Goal: Contribute content: Add original content to the website for others to see

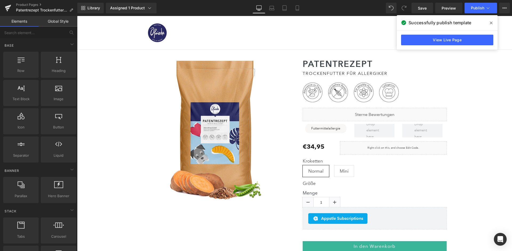
scroll to position [1201, 0]
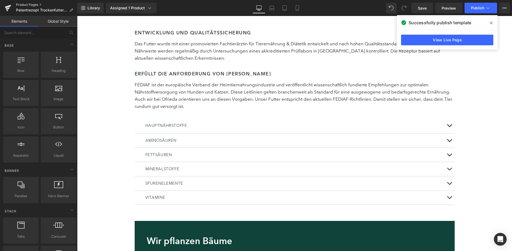
click at [26, 4] on link "Product Pages" at bounding box center [46, 5] width 61 height 4
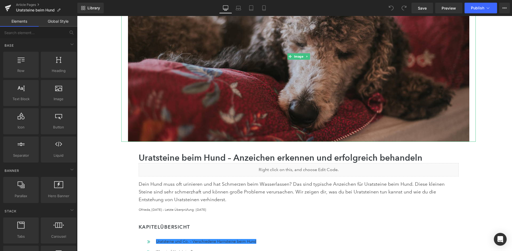
scroll to position [124, 0]
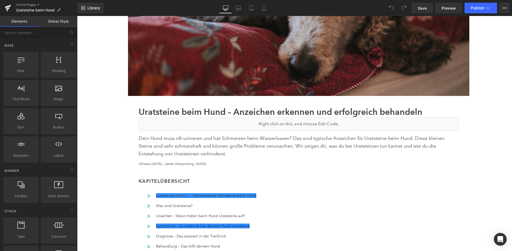
click at [304, 120] on div "Liquid" at bounding box center [299, 123] width 320 height 13
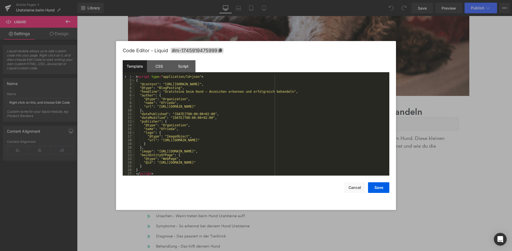
click at [235, 122] on div "< script type = "application/ld+json" > { "@context" : "[URL][DOMAIN_NAME]" , "…" at bounding box center [262, 129] width 255 height 108
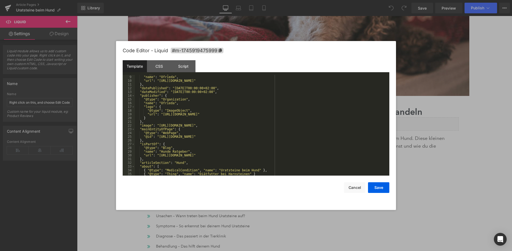
scroll to position [52, 0]
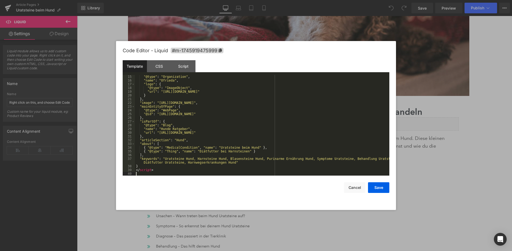
click at [227, 151] on div ""@type" : "Organization" , "name" : "Ofrieda" , "logo" : { "@type" : "ImageObje…" at bounding box center [262, 129] width 255 height 108
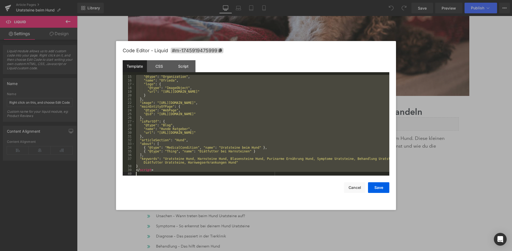
click at [227, 151] on div ""@type" : "Organization" , "name" : "Ofrieda" , "logo" : { "@type" : "ImageObje…" at bounding box center [262, 129] width 255 height 108
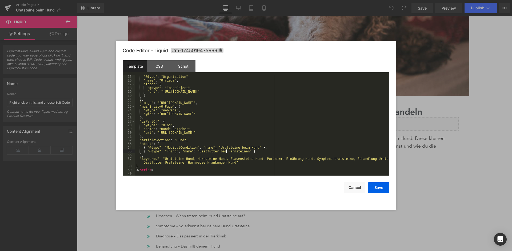
click at [227, 151] on div ""@type" : "Organization" , "name" : "Ofrieda" , "logo" : { "@type" : "ImageObje…" at bounding box center [262, 129] width 255 height 108
click at [198, 157] on div ""@type" : "Organization" , "name" : "Ofrieda" , "logo" : { "@type" : "ImageObje…" at bounding box center [262, 129] width 255 height 108
drag, startPoint x: 254, startPoint y: 158, endPoint x: 192, endPoint y: 157, distance: 62.4
click at [192, 157] on div ""@type" : "Organization" , "name" : "Ofrieda" , "logo" : { "@type" : "ImageObje…" at bounding box center [262, 129] width 255 height 108
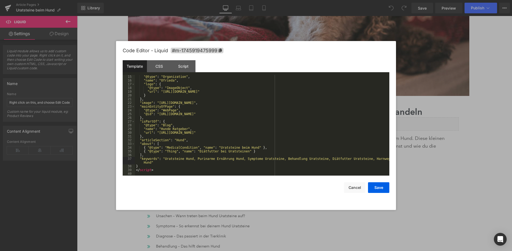
click at [372, 158] on div ""@type" : "Organization" , "name" : "Ofrieda" , "logo" : { "@type" : "ImageObje…" at bounding box center [262, 129] width 255 height 108
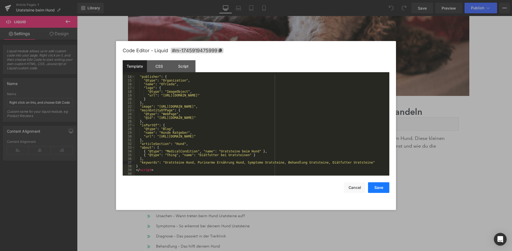
click at [379, 188] on button "Save" at bounding box center [378, 187] width 21 height 11
click at [187, 168] on div ""publisher" : { "@type" : "Organization" , "name" : "Ofrieda" , "logo" : { "@ty…" at bounding box center [262, 129] width 255 height 108
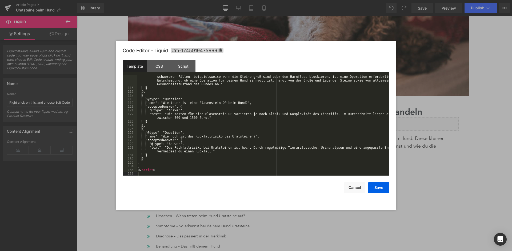
scroll to position [459, 0]
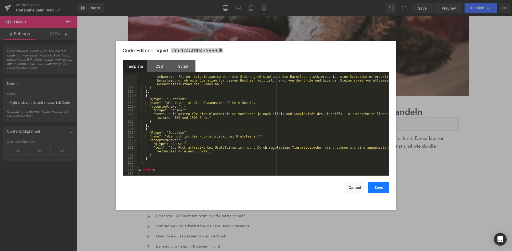
click at [386, 185] on button "Save" at bounding box center [378, 187] width 21 height 11
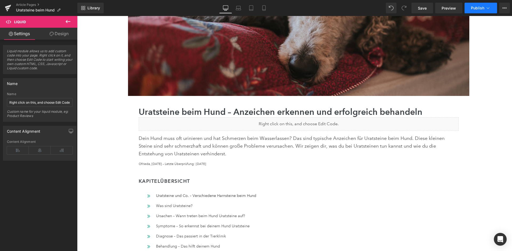
click at [486, 4] on button "Publish" at bounding box center [481, 8] width 33 height 11
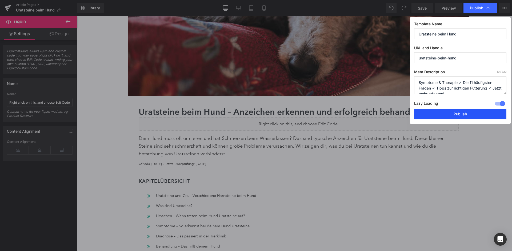
click at [467, 110] on button "Publish" at bounding box center [460, 114] width 92 height 11
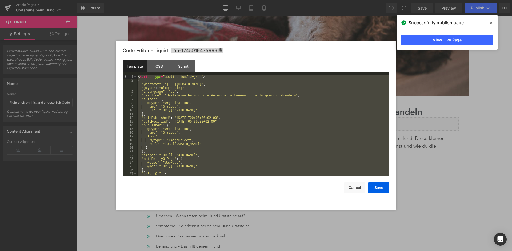
drag, startPoint x: 157, startPoint y: 128, endPoint x: 124, endPoint y: 37, distance: 97.5
click at [137, 75] on div "< script type = "application/ld+json" > { "@context" : "[URL][DOMAIN_NAME]" , "…" at bounding box center [263, 125] width 253 height 101
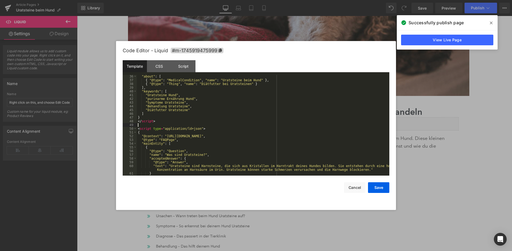
scroll to position [131, 0]
click at [378, 186] on button "Save" at bounding box center [378, 187] width 21 height 11
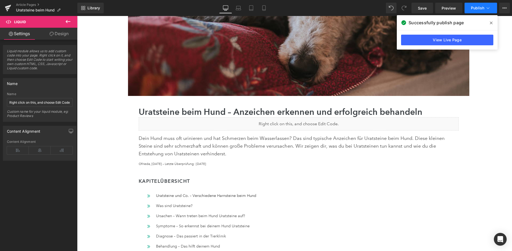
click at [482, 8] on span "Publish" at bounding box center [477, 8] width 13 height 4
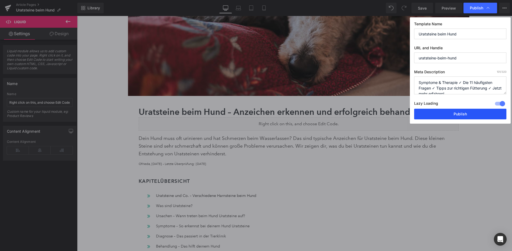
click at [466, 109] on button "Publish" at bounding box center [460, 114] width 92 height 11
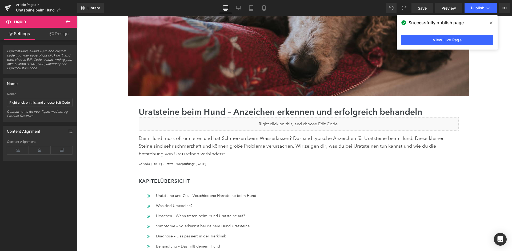
click at [29, 5] on link "Article Pages" at bounding box center [46, 5] width 61 height 4
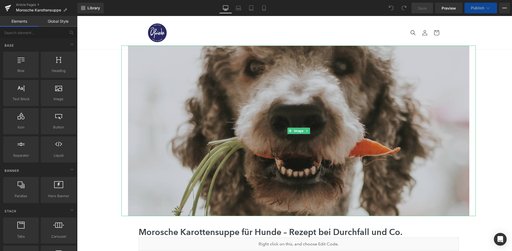
scroll to position [110, 0]
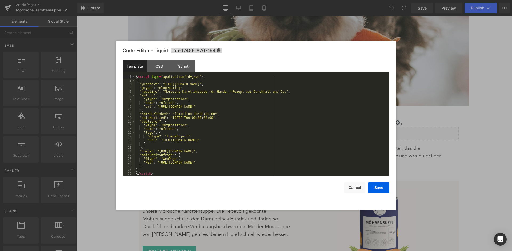
click at [260, 97] on div "< script type = "application/ld+json" > { "@context" : "https://schema.org" , "…" at bounding box center [262, 129] width 255 height 108
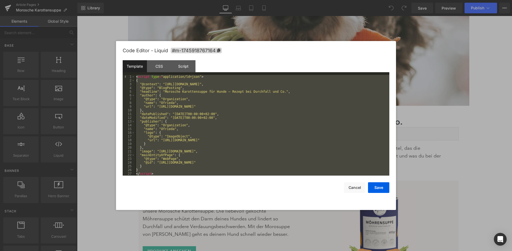
click at [275, 108] on div "< script type = "application/ld+json" > { "@context" : "https://schema.org" , "…" at bounding box center [262, 129] width 255 height 108
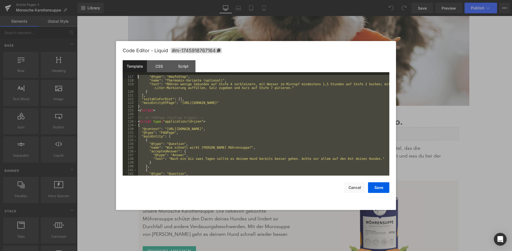
scroll to position [430, 0]
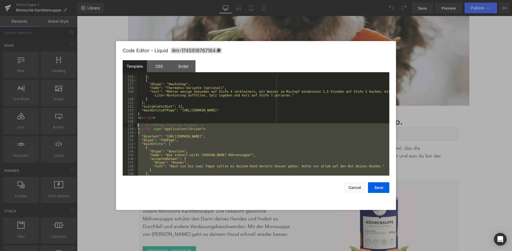
drag, startPoint x: 158, startPoint y: 169, endPoint x: 133, endPoint y: 124, distance: 51.5
click at [137, 124] on div "} , { "@type" : "HowToStep" , "name" : "Thermomix-Variante (optional)" , "text"…" at bounding box center [263, 125] width 253 height 101
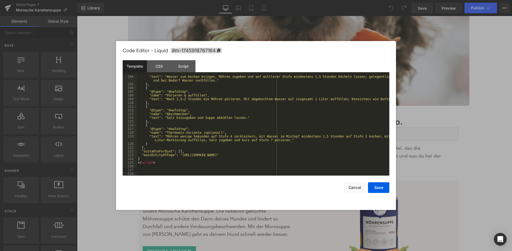
scroll to position [732, 0]
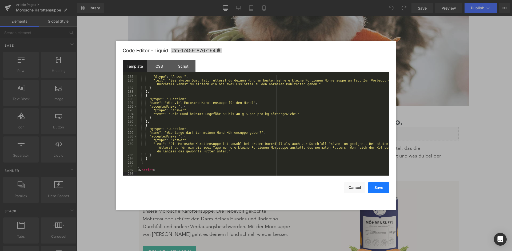
click at [382, 188] on button "Save" at bounding box center [378, 187] width 21 height 11
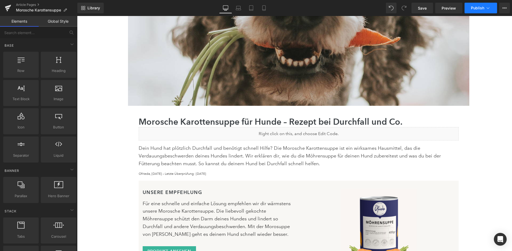
click at [482, 7] on span "Publish" at bounding box center [477, 8] width 13 height 4
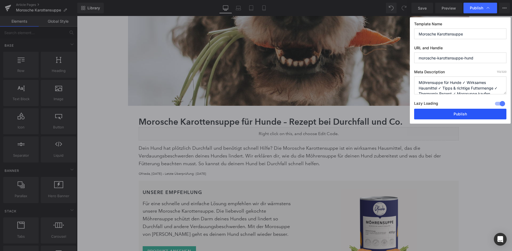
click at [449, 112] on button "Publish" at bounding box center [460, 114] width 92 height 11
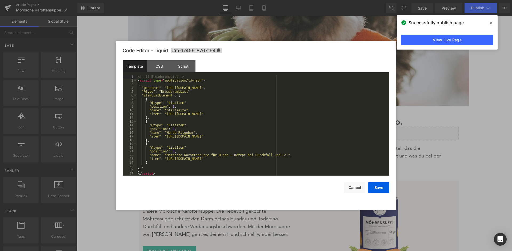
click at [266, 149] on div "<!-- 1) BreadcrumbList --> < script type = "application/ld+json" > { "@context"…" at bounding box center [263, 129] width 253 height 108
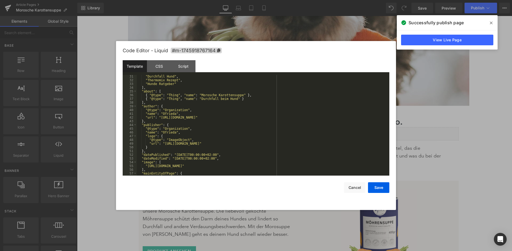
scroll to position [116, 0]
click at [179, 98] on div ""Durchfall Hund" , "Thermomix Rezept" , "Hunde Ratgeber" ] , "about" : [ { "@ty…" at bounding box center [263, 129] width 253 height 108
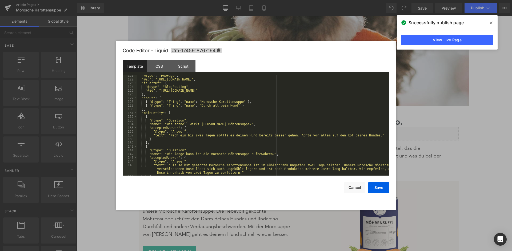
scroll to position [467, 0]
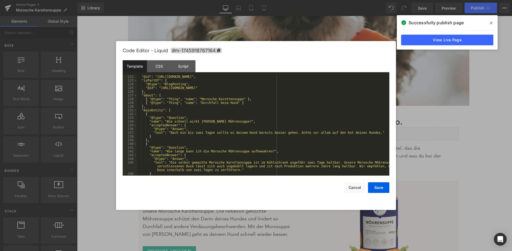
click at [180, 102] on div ""@id" : "https://ofrieda.de/blogs/hund/morosche-karottensuppe-hund#faq" , "isPa…" at bounding box center [263, 129] width 253 height 108
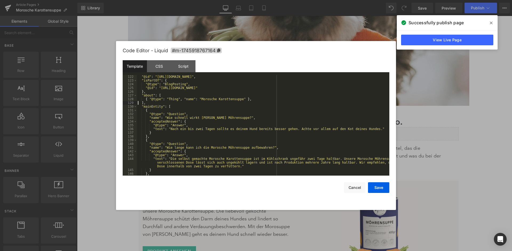
click at [244, 99] on div ""@id" : "https://ofrieda.de/blogs/hund/morosche-karottensuppe-hund#faq" , "isPa…" at bounding box center [263, 129] width 253 height 108
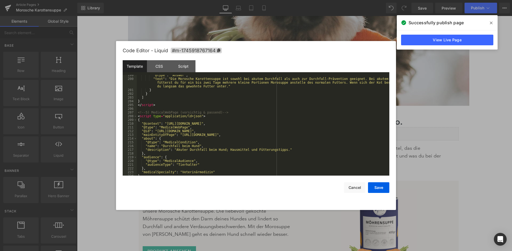
scroll to position [807, 0]
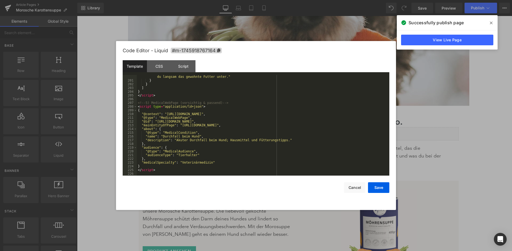
click at [249, 154] on div ""text" : "Die Morosche Karottensuppe ist sowohl bei akutem Durchfall als auch z…" at bounding box center [263, 125] width 253 height 116
click at [382, 192] on button "Save" at bounding box center [378, 187] width 21 height 11
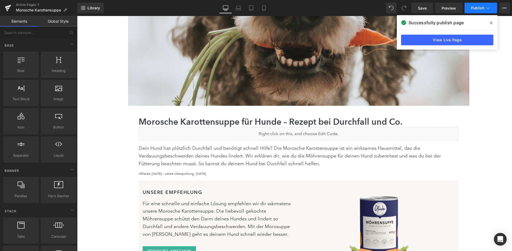
click at [479, 8] on span "Publish" at bounding box center [477, 8] width 13 height 4
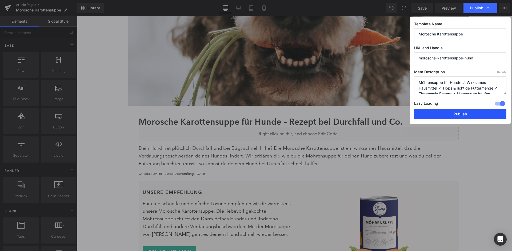
click at [456, 112] on button "Publish" at bounding box center [460, 114] width 92 height 11
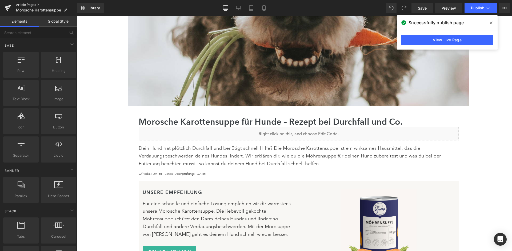
click at [29, 4] on link "Article Pages" at bounding box center [46, 5] width 61 height 4
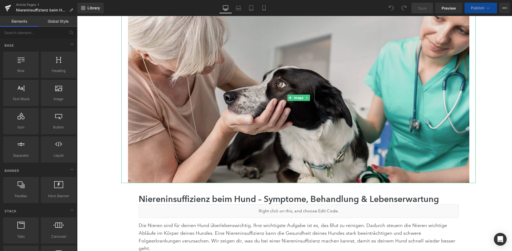
scroll to position [120, 0]
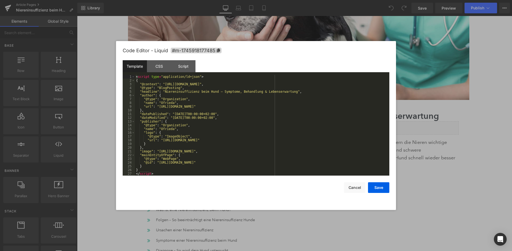
click at [300, 145] on div "< script type = "application/ld+json" > { "@context" : "[URL][DOMAIN_NAME]" , "…" at bounding box center [262, 129] width 255 height 108
